Goal: Information Seeking & Learning: Learn about a topic

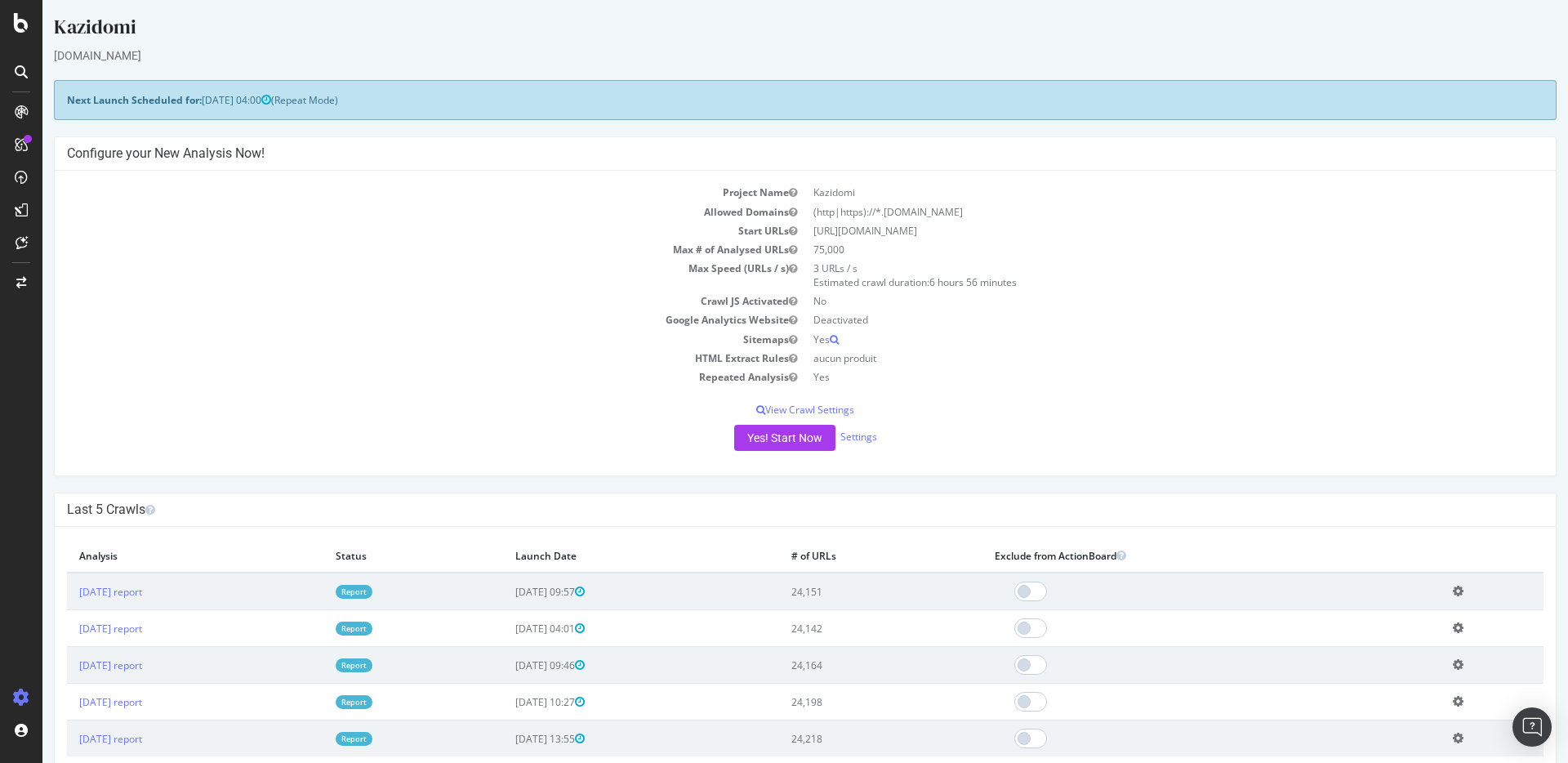
scroll to position [153, 0]
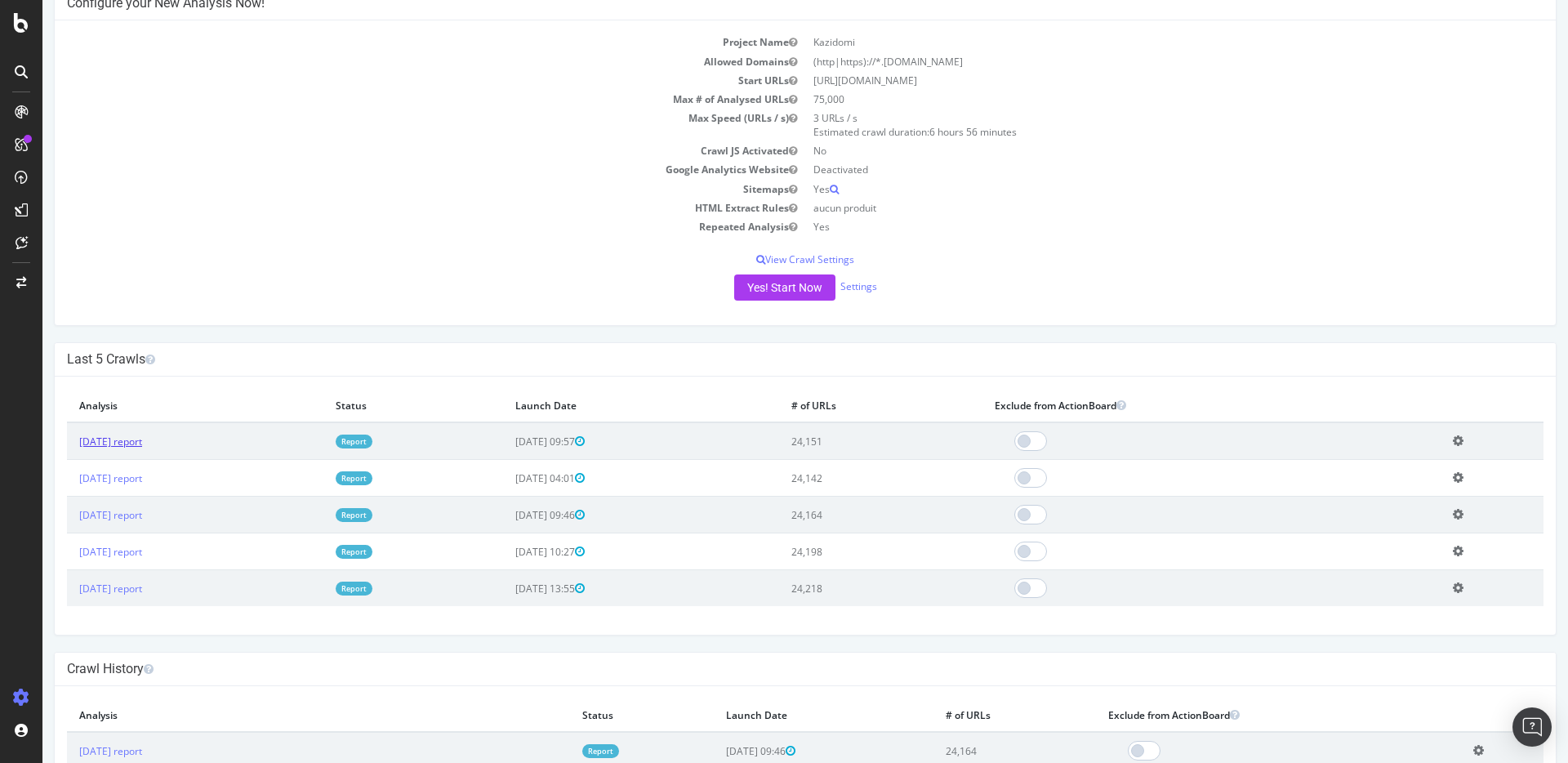
click at [131, 442] on link "[DATE] report" at bounding box center [111, 441] width 63 height 14
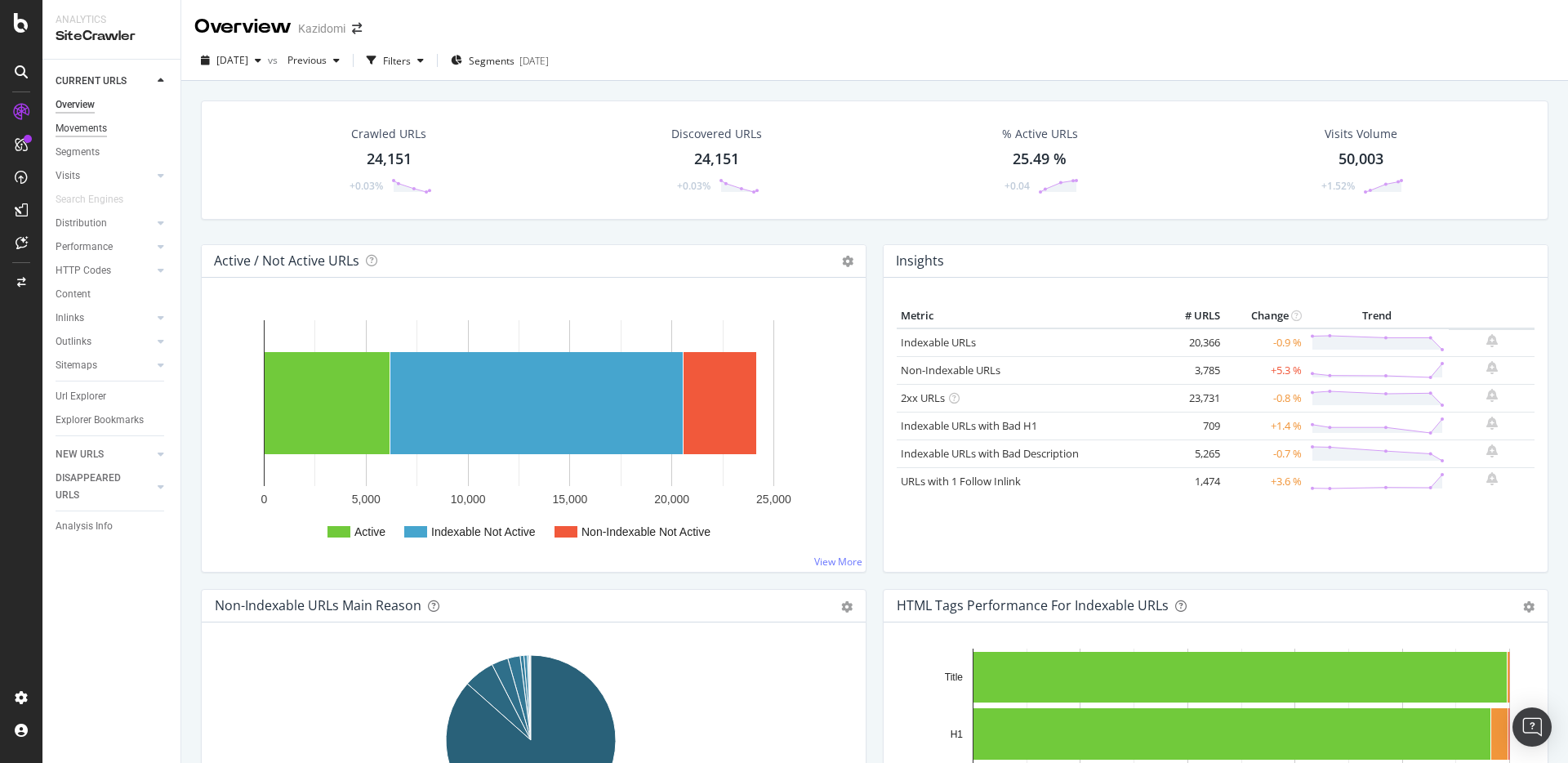
click at [99, 125] on div "Movements" at bounding box center [82, 128] width 52 height 17
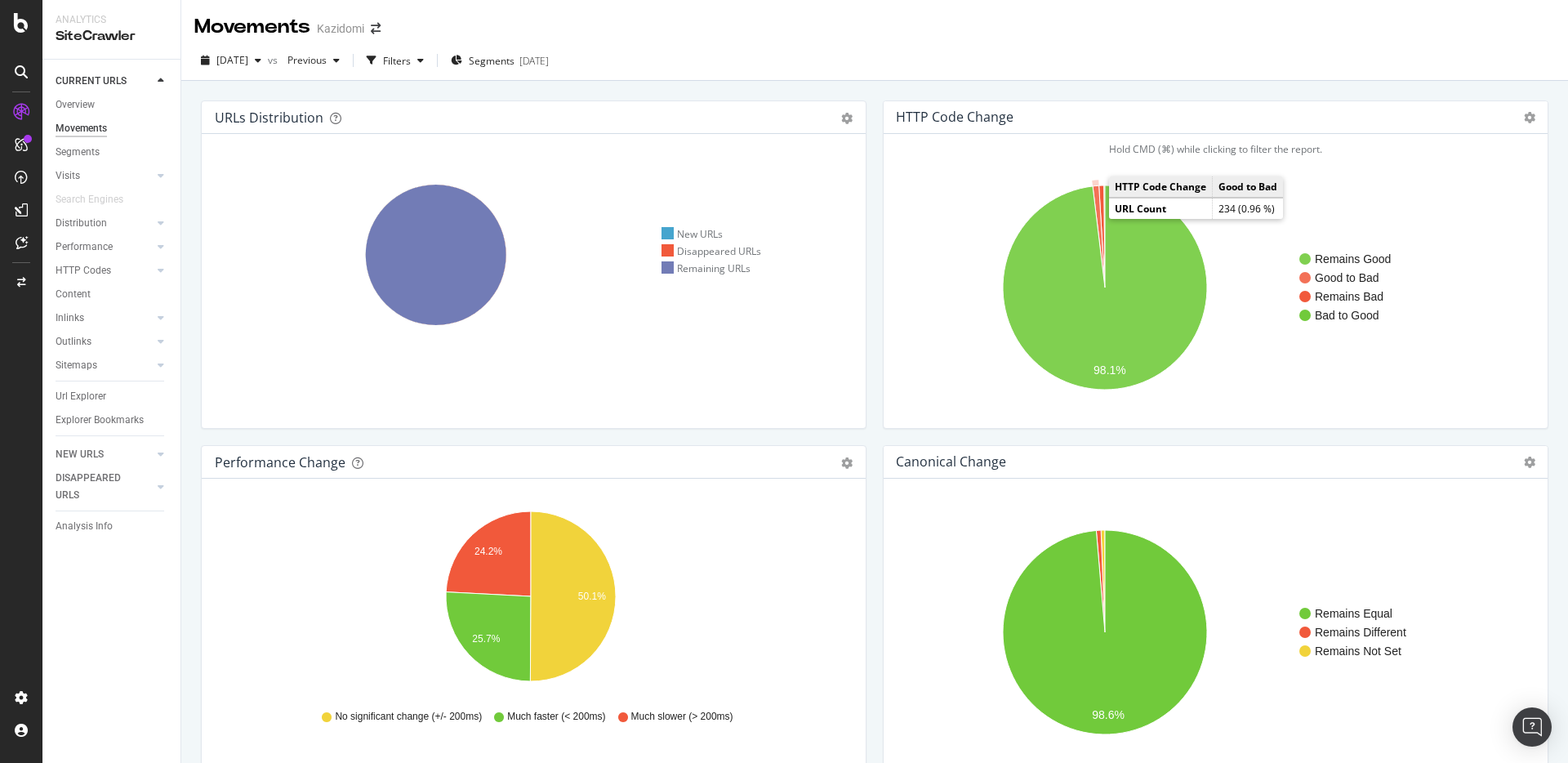
click at [1094, 216] on icon "A chart." at bounding box center [1098, 236] width 12 height 103
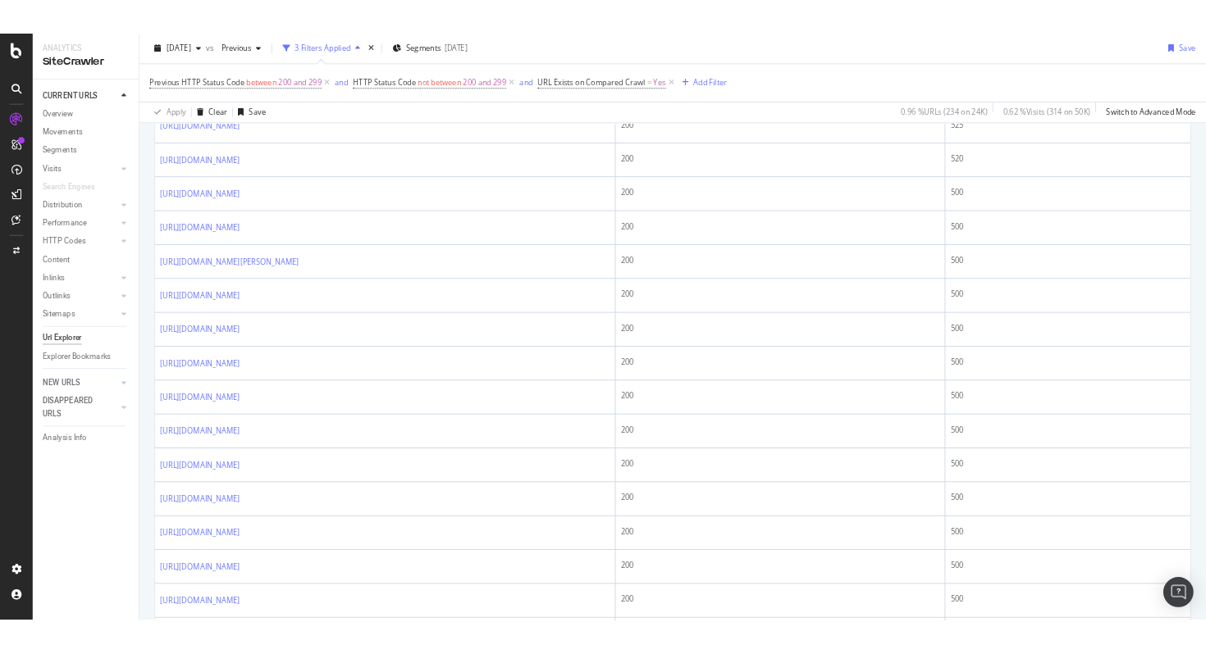
scroll to position [773, 0]
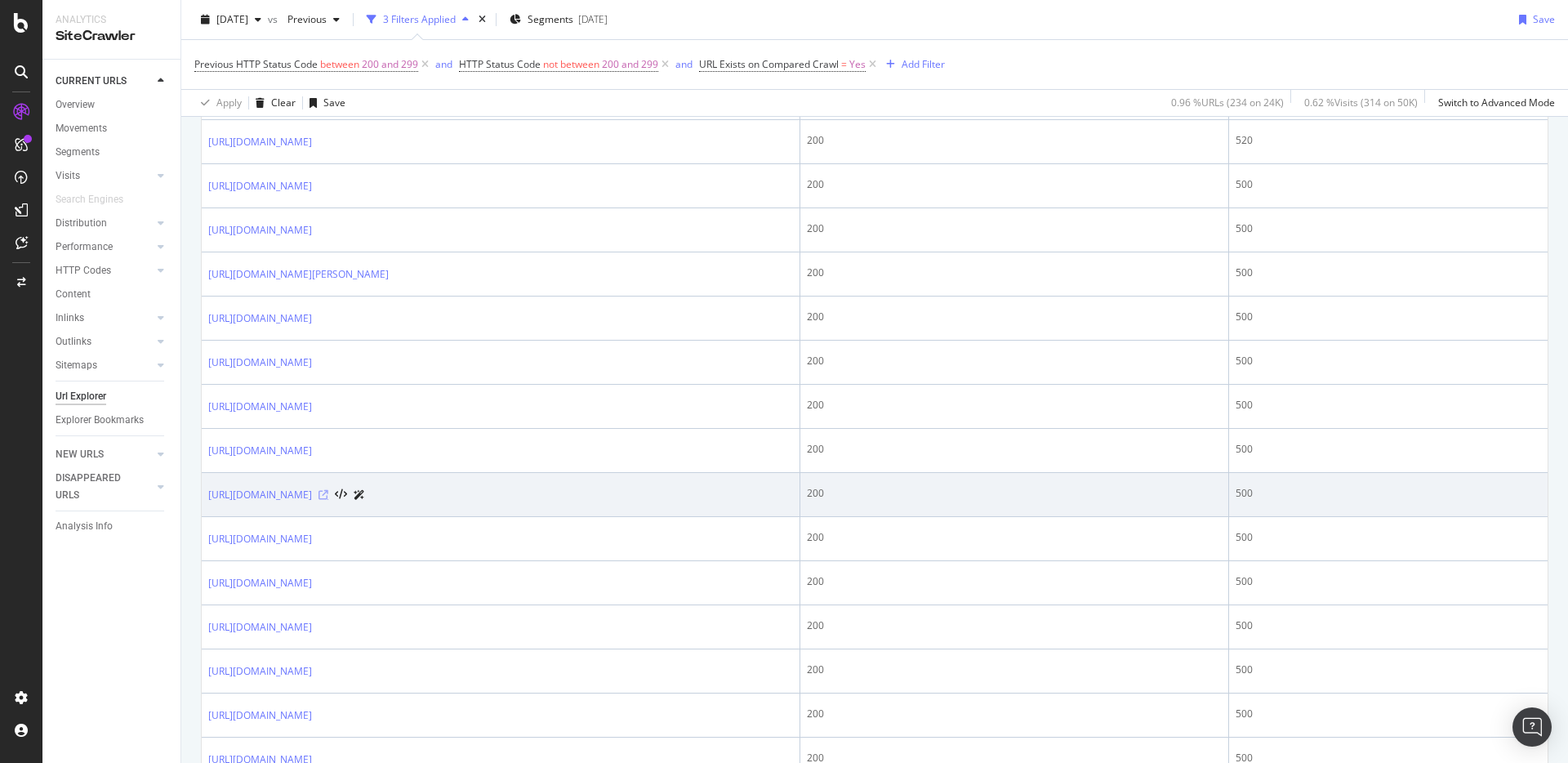
click at [329, 491] on icon at bounding box center [324, 495] width 10 height 10
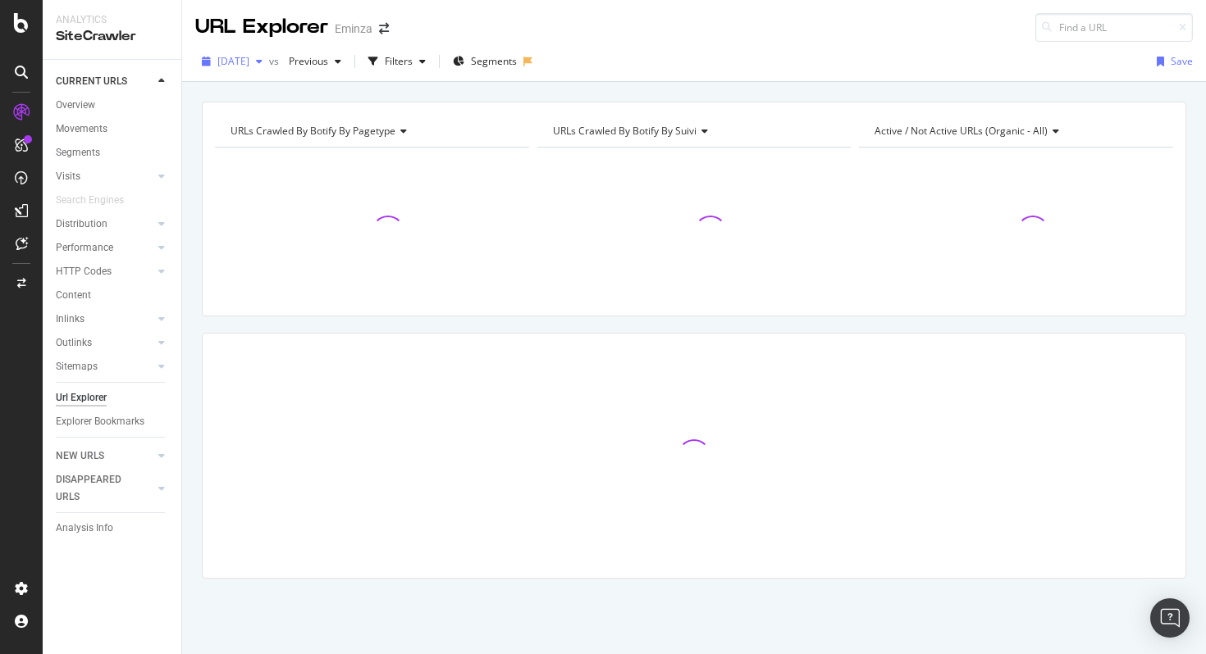
click at [249, 65] on span "[DATE]" at bounding box center [233, 61] width 32 height 14
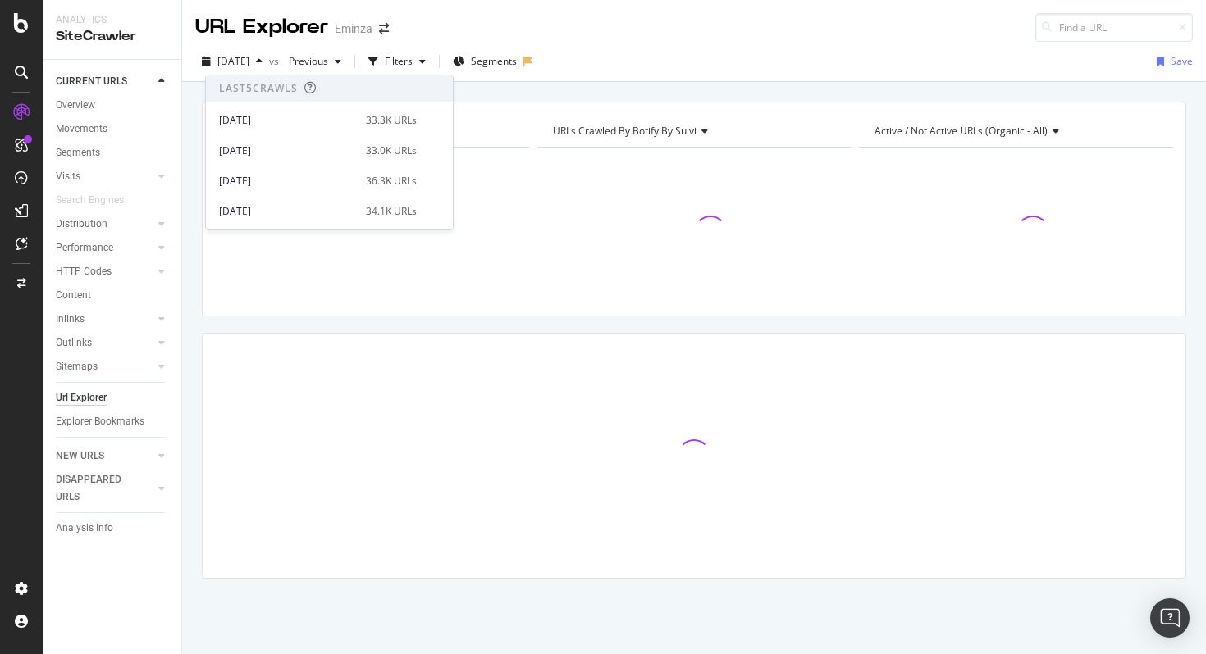
click at [367, 107] on div "[DATE] 33.3K URLs" at bounding box center [329, 117] width 247 height 30
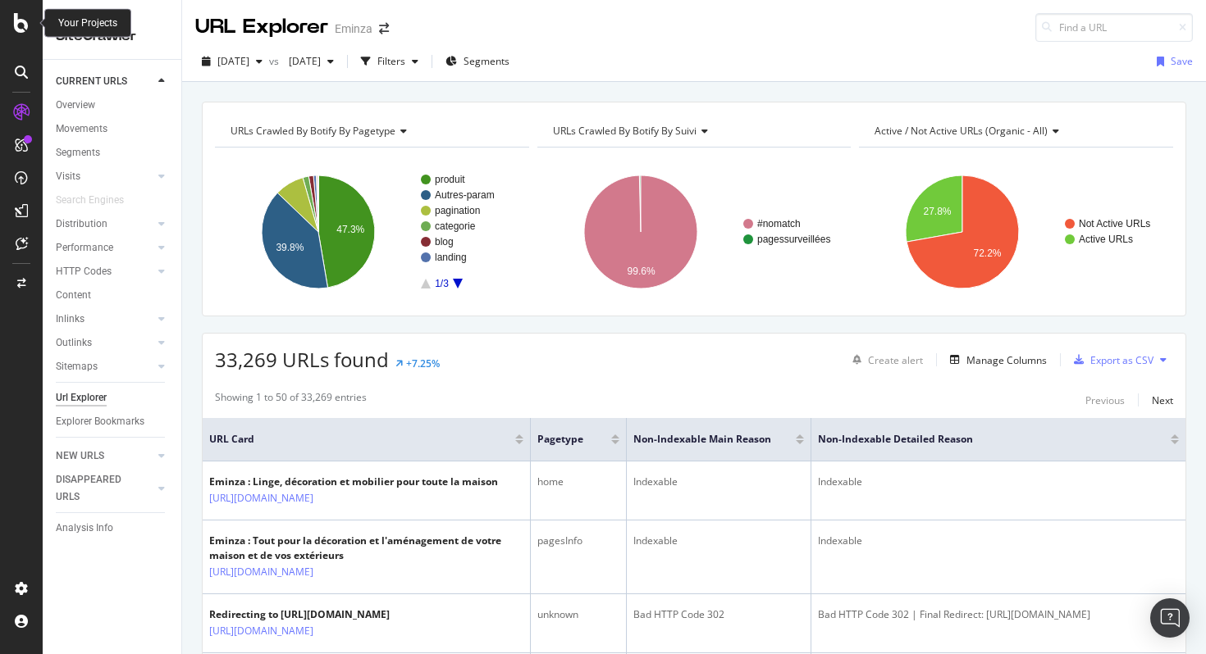
click at [24, 22] on icon at bounding box center [21, 23] width 15 height 20
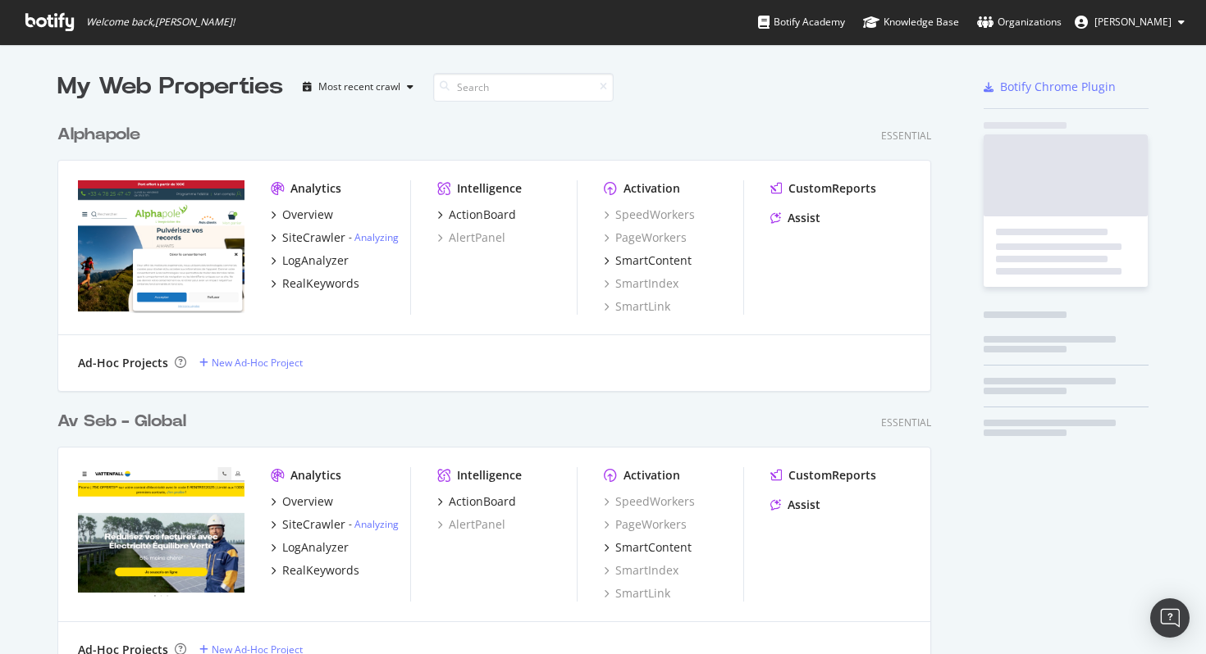
scroll to position [654, 1206]
